Goal: Task Accomplishment & Management: Manage account settings

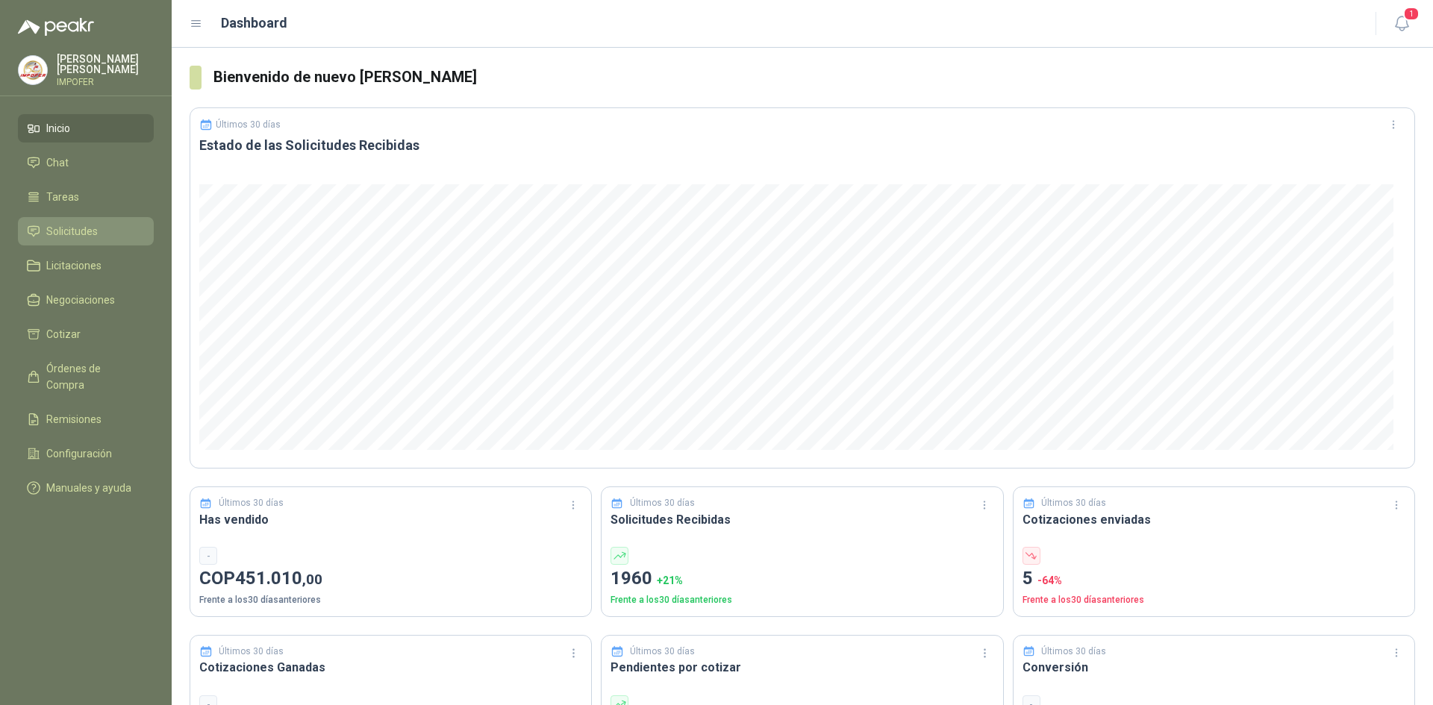
click at [98, 228] on li "Solicitudes" at bounding box center [86, 231] width 118 height 16
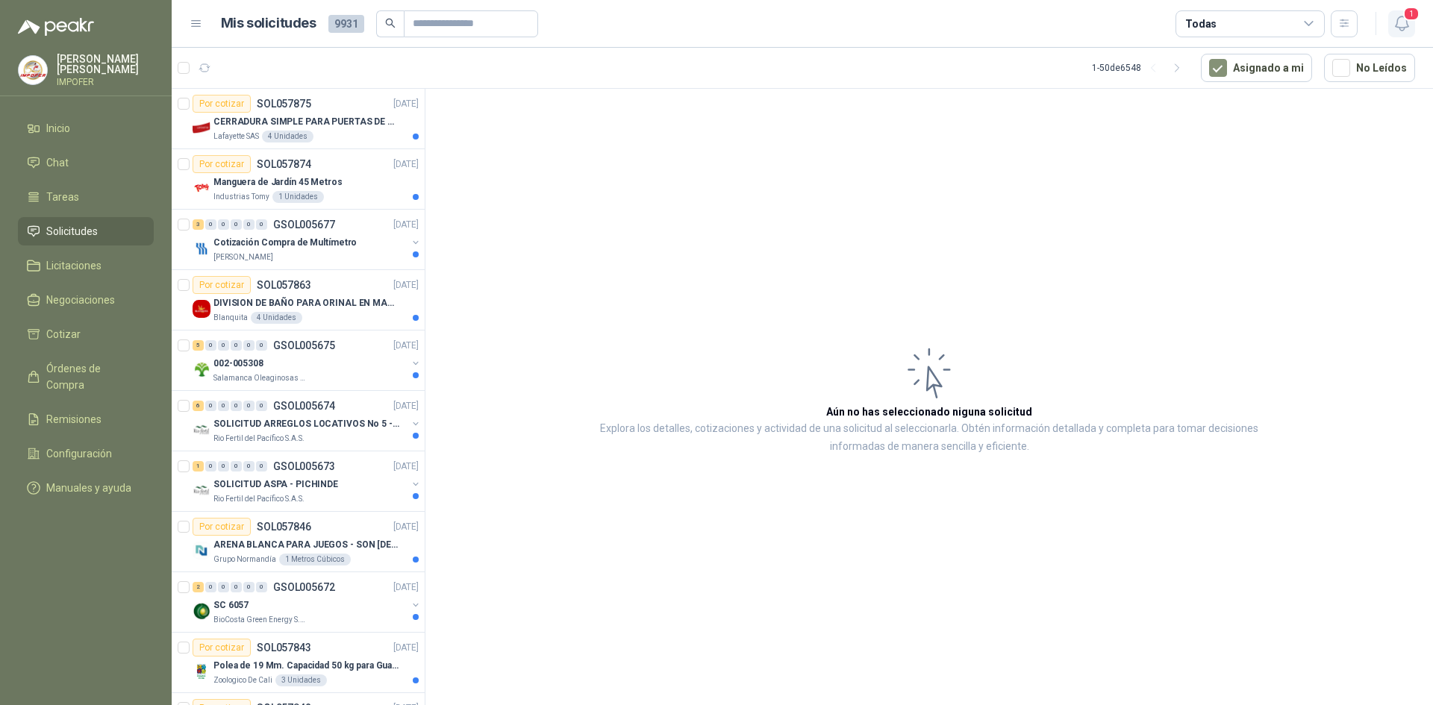
click at [1395, 20] on icon "button" at bounding box center [1401, 23] width 19 height 19
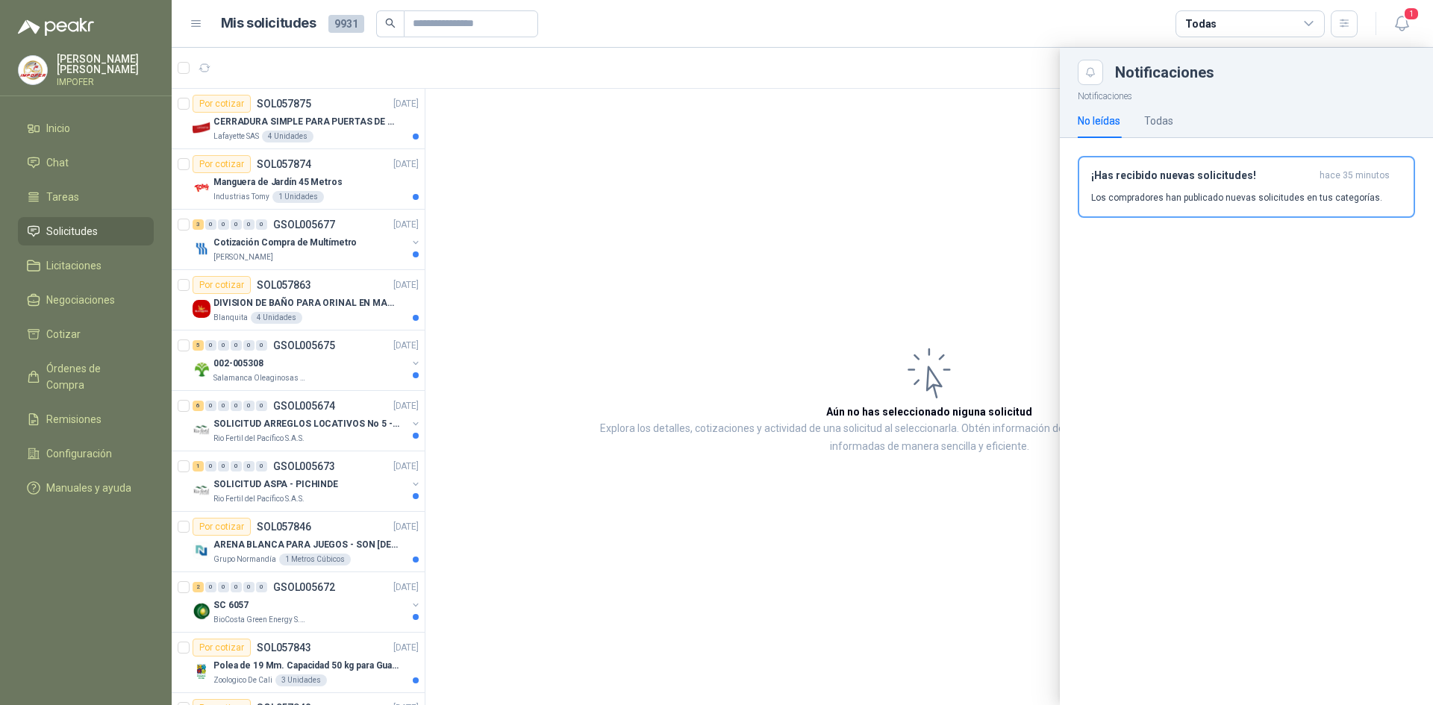
click at [87, 351] on ul "Inicio Chat Tareas Solicitudes Licitaciones Negociaciones Cotizar Órdenes de Co…" at bounding box center [86, 311] width 172 height 394
click at [73, 366] on span "Órdenes de Compra" at bounding box center [92, 376] width 93 height 33
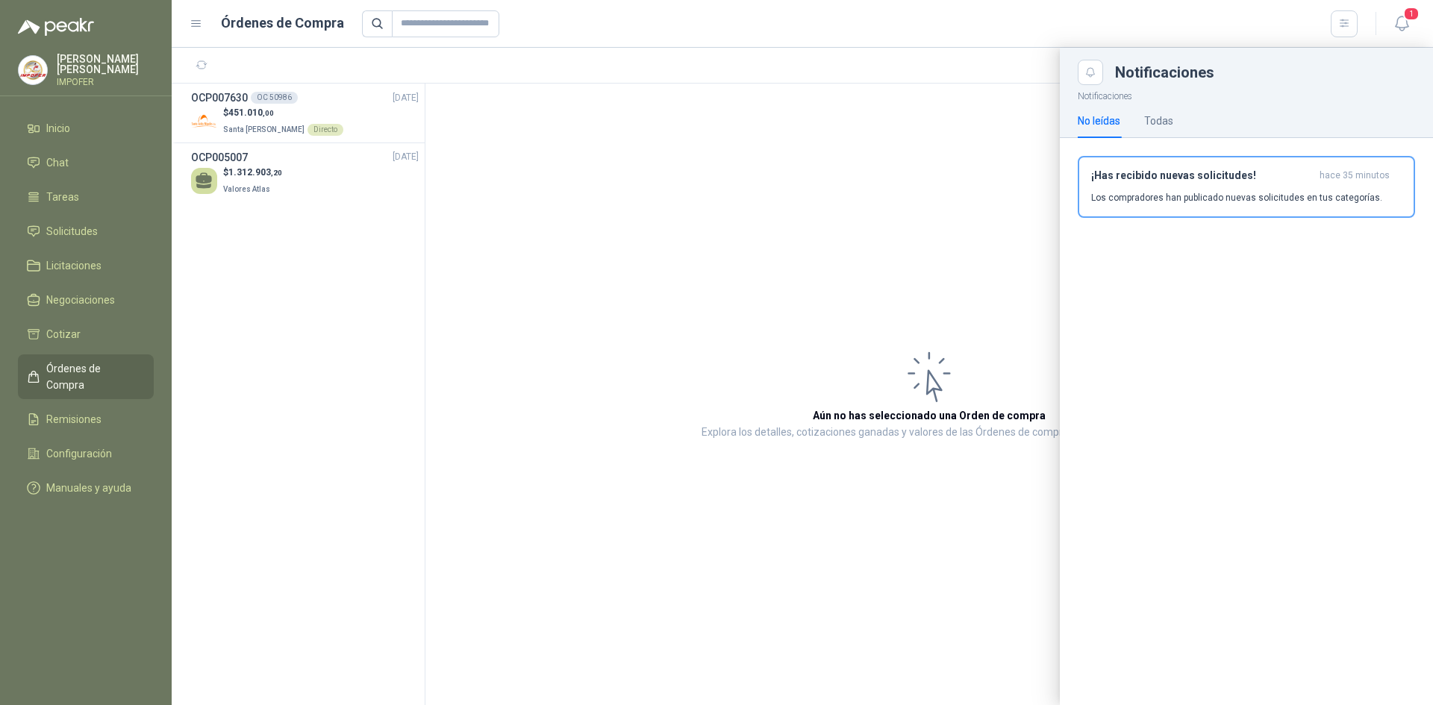
click at [233, 118] on div at bounding box center [802, 376] width 1261 height 657
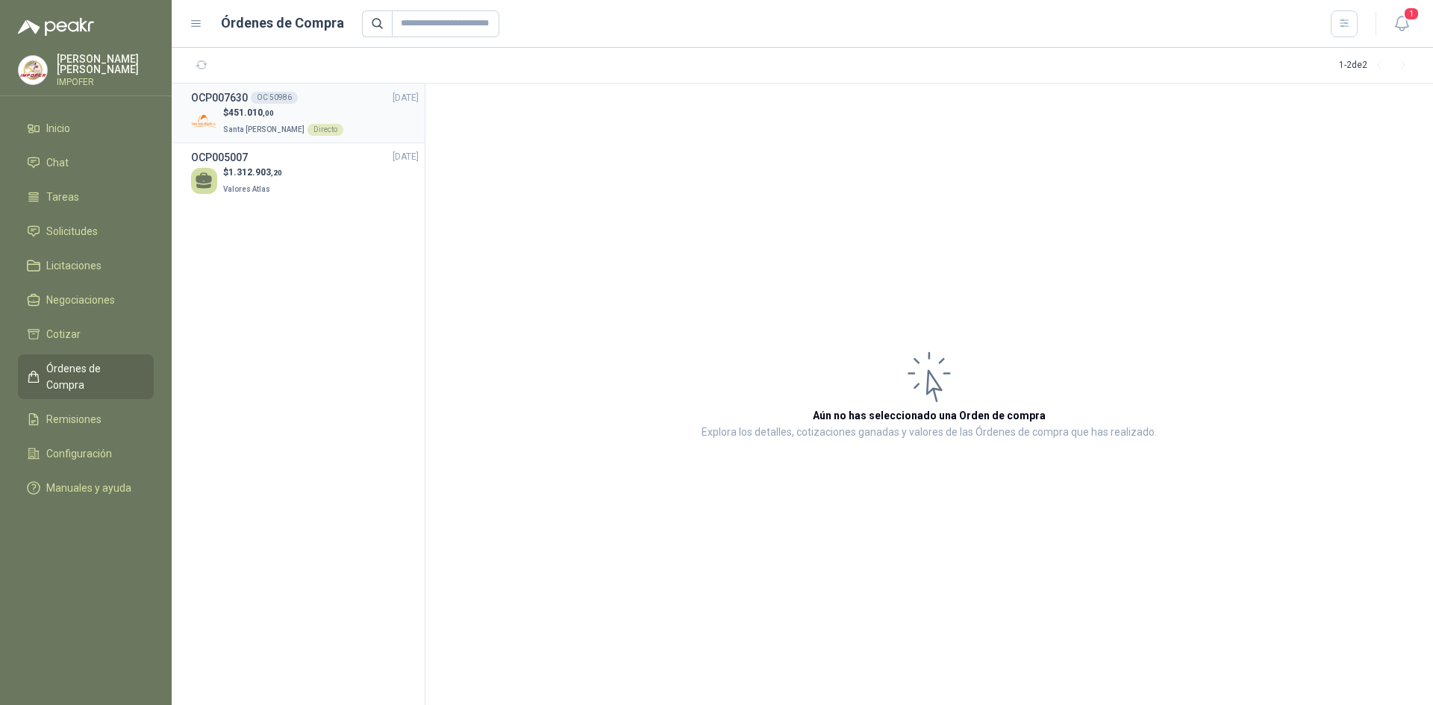
click at [199, 123] on img at bounding box center [204, 121] width 26 height 26
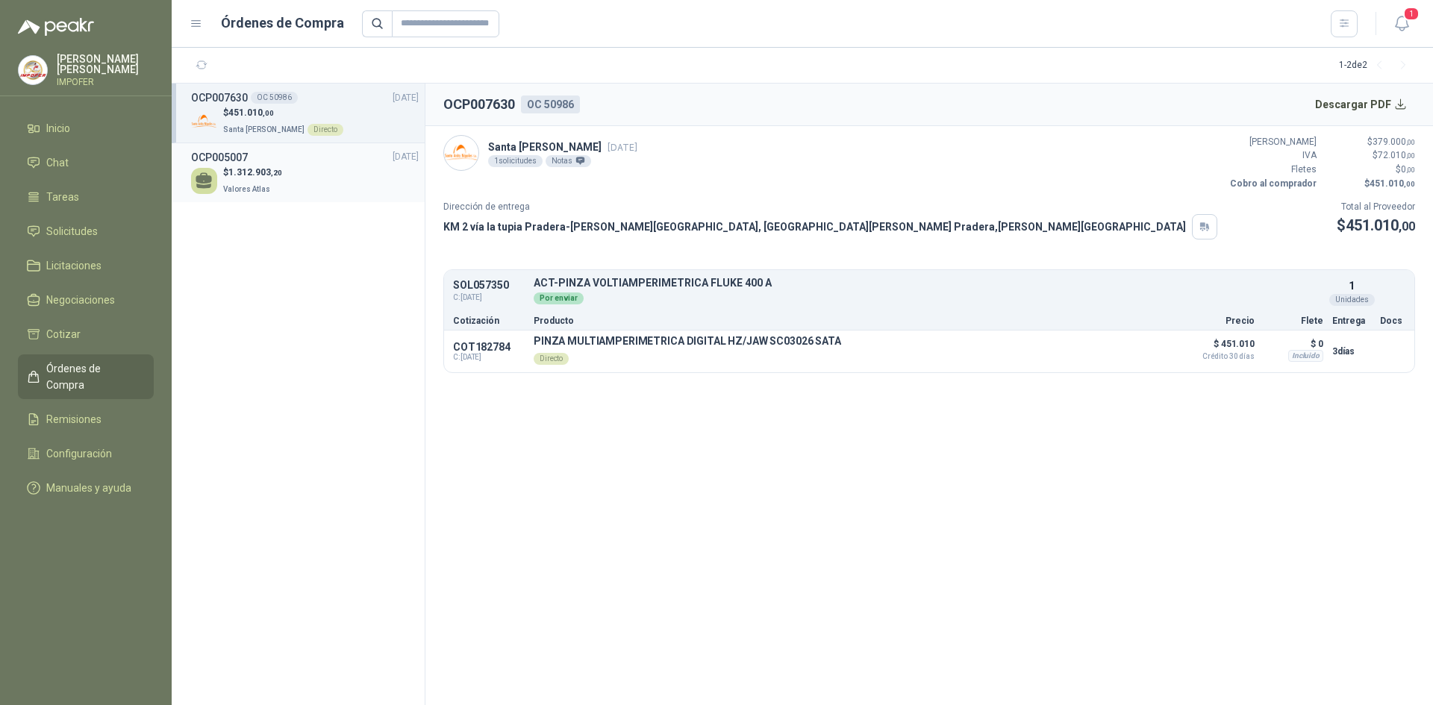
click at [243, 185] on span "Valores Atlas" at bounding box center [246, 189] width 47 height 8
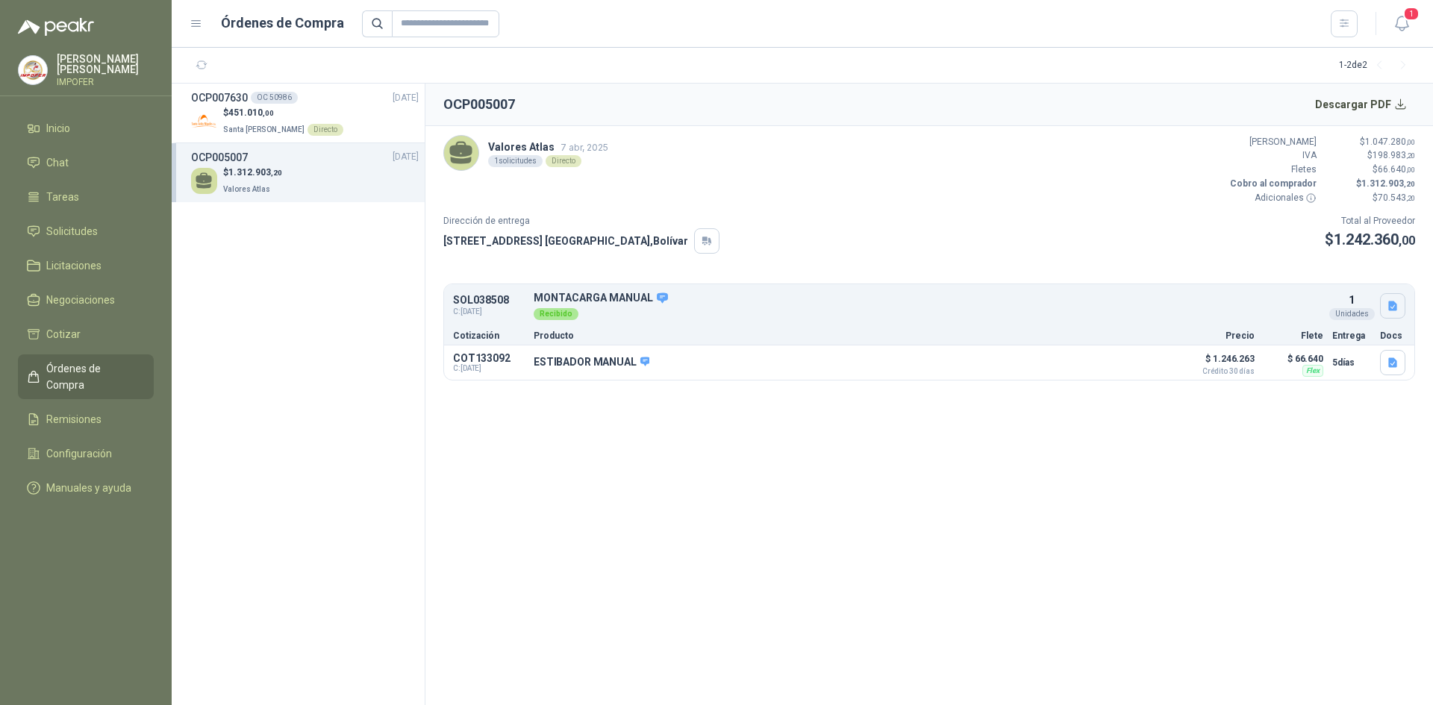
click at [1395, 313] on button "button" at bounding box center [1392, 305] width 25 height 25
click at [245, 121] on p "Santa [PERSON_NAME] Directo" at bounding box center [283, 128] width 120 height 16
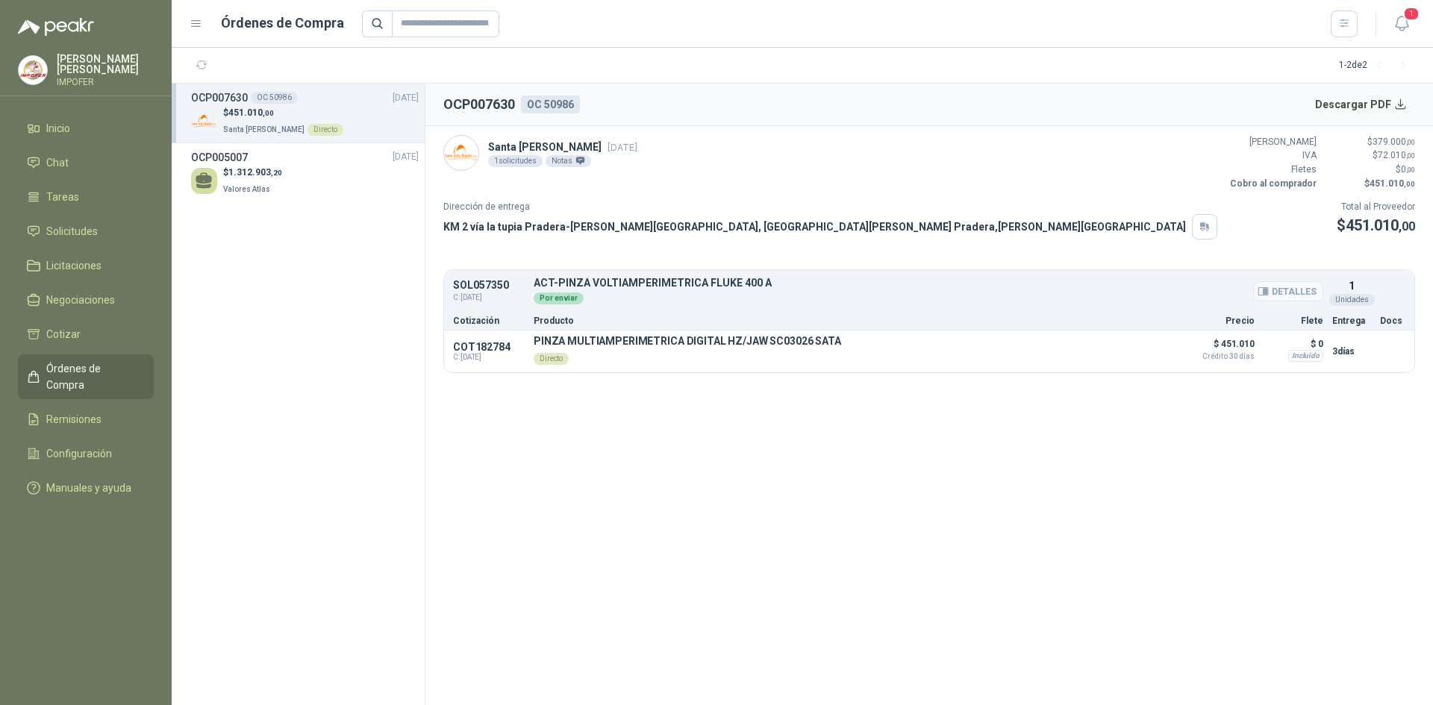
click at [557, 294] on div "Por enviar" at bounding box center [559, 298] width 50 height 12
click at [305, 181] on div "$ 1.312.903 ,20 Valores Atlas" at bounding box center [305, 181] width 228 height 31
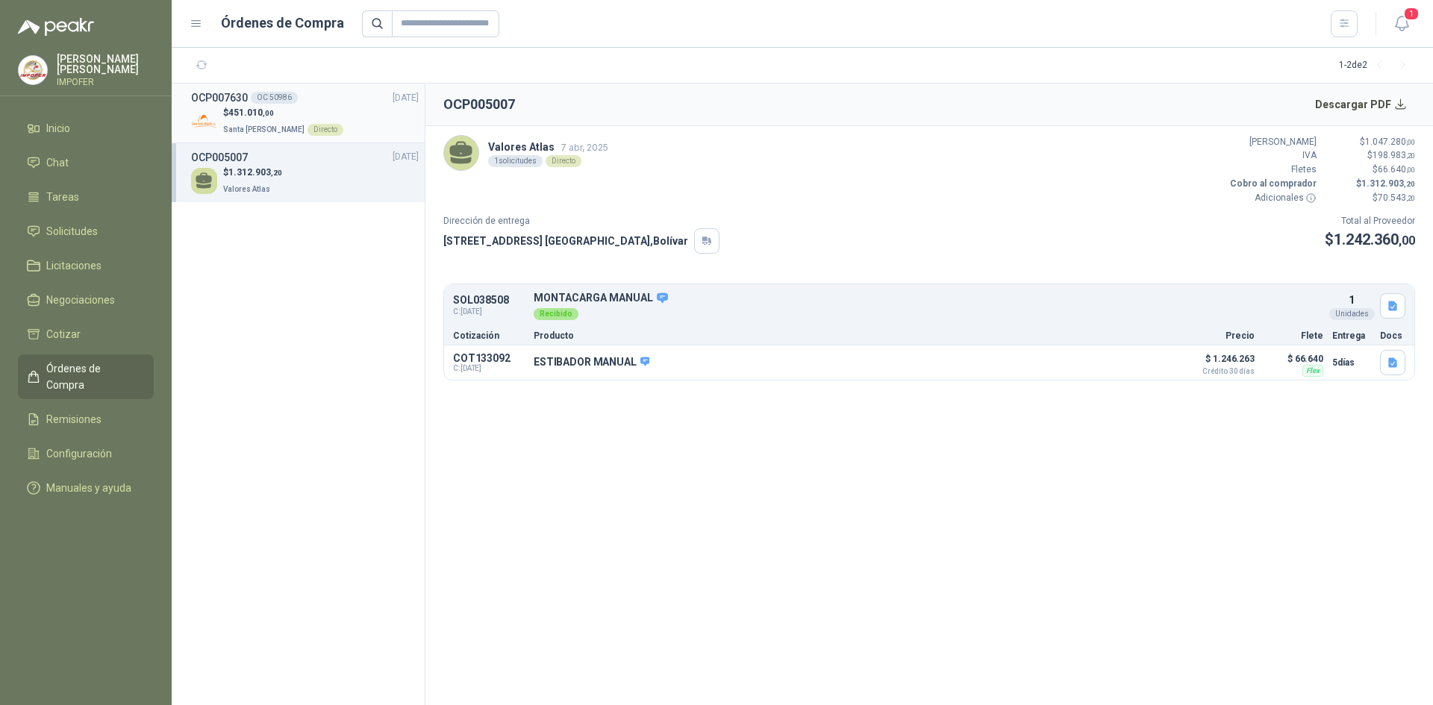
click at [288, 125] on span "Santa [PERSON_NAME]" at bounding box center [263, 129] width 81 height 8
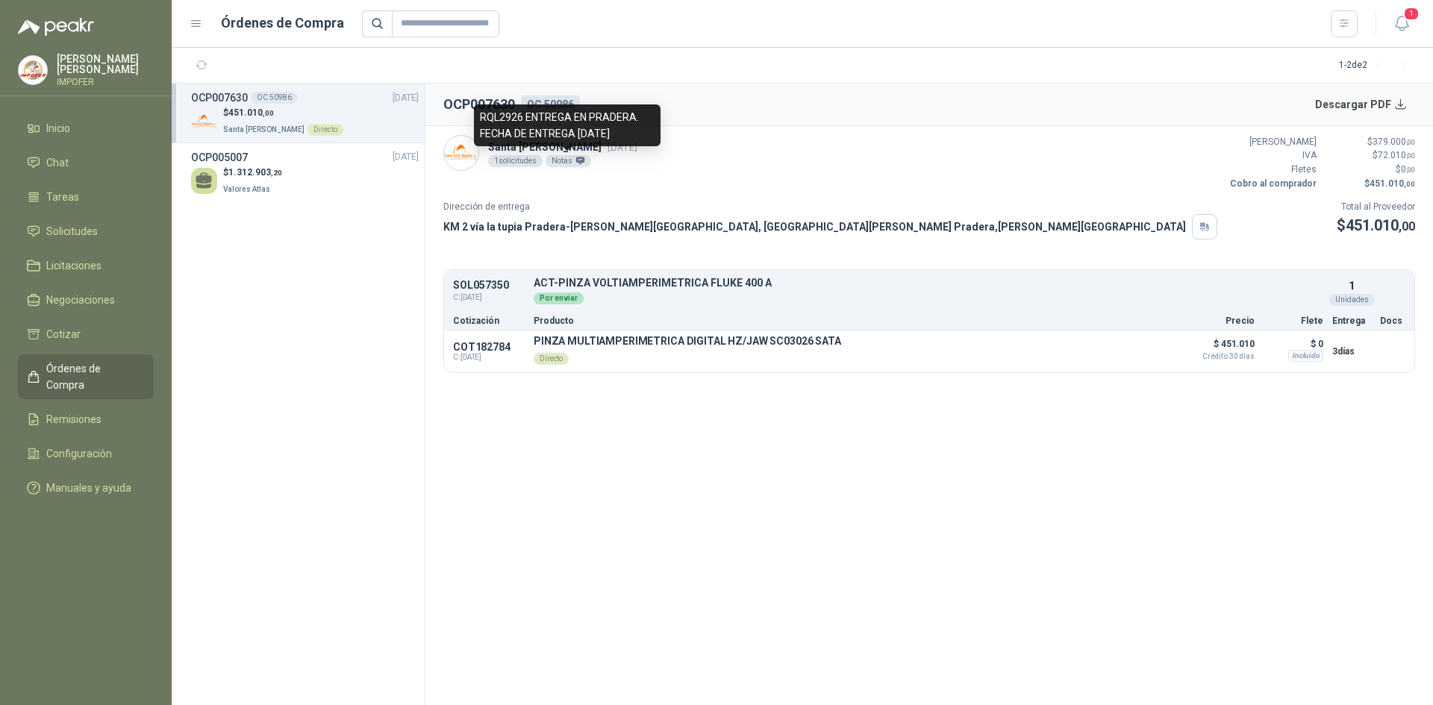
click at [564, 162] on div "Notas" at bounding box center [568, 161] width 46 height 12
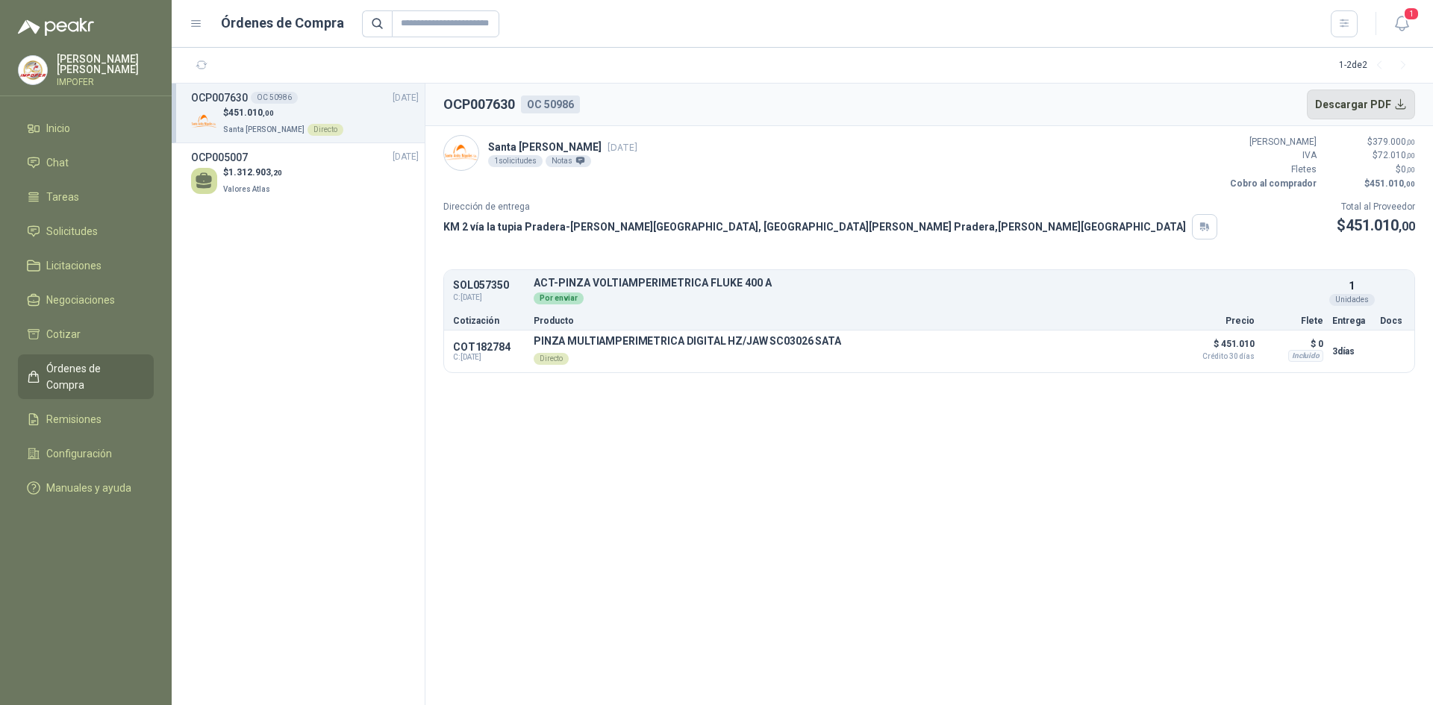
click at [1345, 108] on button "Descargar PDF" at bounding box center [1361, 105] width 109 height 30
click at [643, 472] on section "OCP007630 OC 50986 Descargar PDF Santa [PERSON_NAME] [DATE] 1 solicitudes Notas…" at bounding box center [928, 395] width 1007 height 622
